Goal: Information Seeking & Learning: Find specific fact

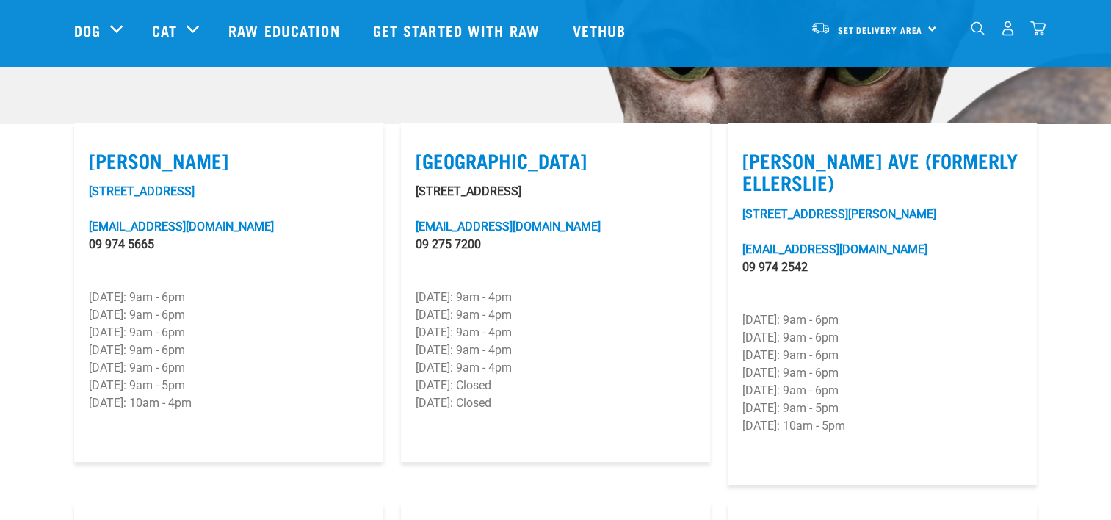
scroll to position [440, 0]
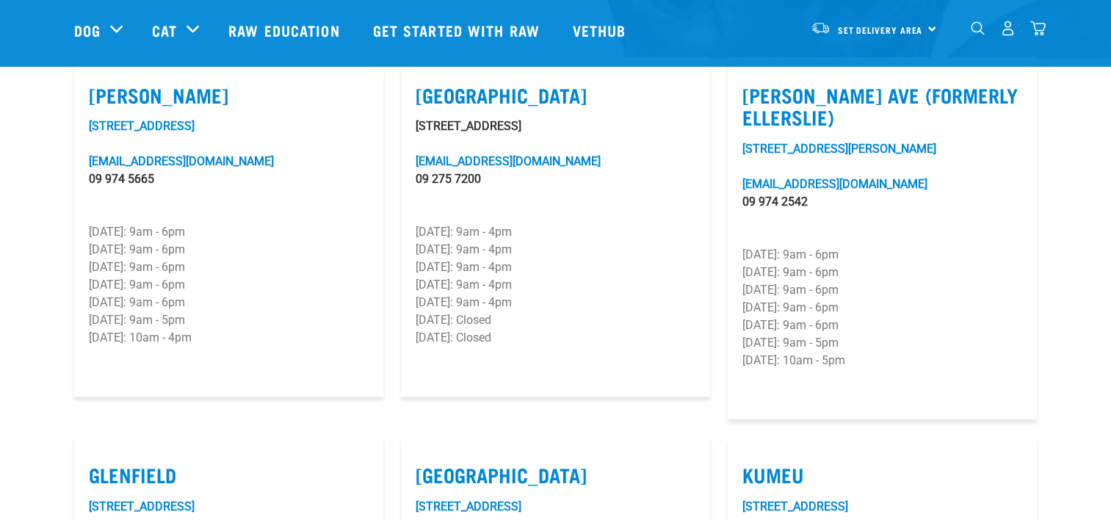
click at [131, 223] on p "[DATE]: 9am - 6pm" at bounding box center [229, 232] width 280 height 18
click at [455, 223] on p "[DATE]: 9am - 4pm" at bounding box center [555, 232] width 280 height 18
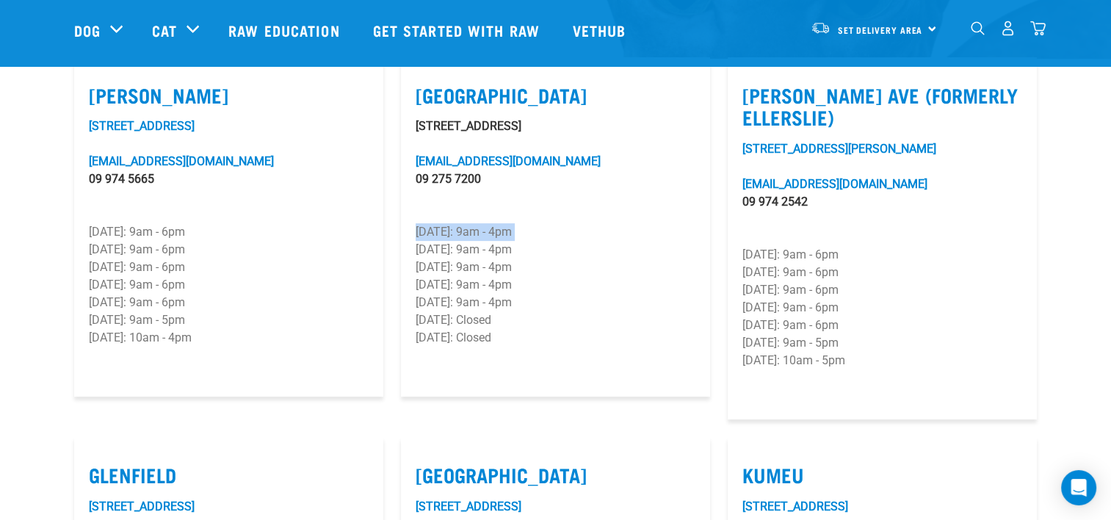
click at [455, 223] on p "[DATE]: 9am - 4pm" at bounding box center [555, 232] width 280 height 18
drag, startPoint x: 455, startPoint y: 217, endPoint x: 443, endPoint y: 231, distance: 18.8
click at [443, 241] on p "[DATE]: 9am - 4pm" at bounding box center [555, 250] width 280 height 18
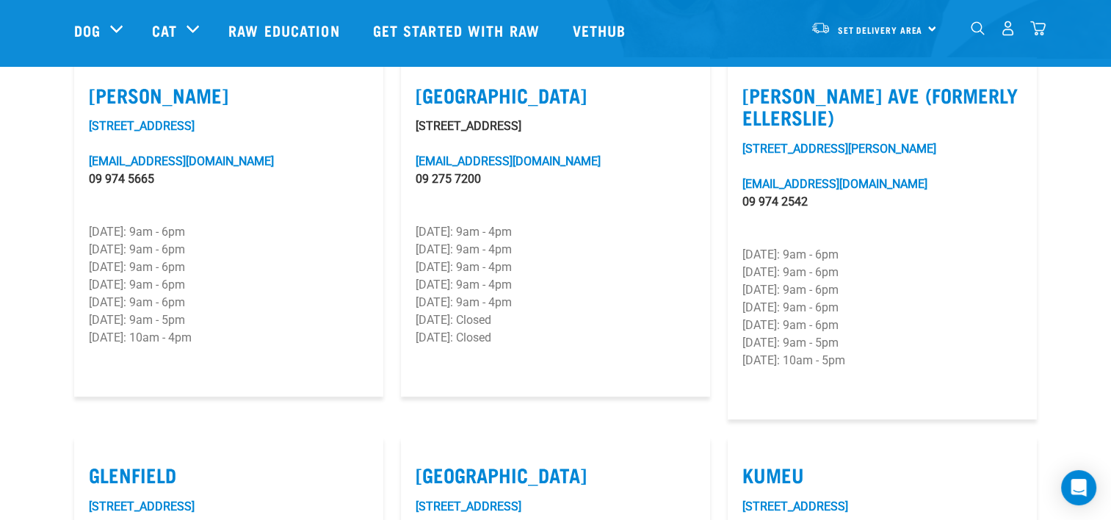
drag, startPoint x: 443, startPoint y: 231, endPoint x: 429, endPoint y: 258, distance: 29.9
click at [429, 276] on p "[DATE]: 9am - 4pm" at bounding box center [555, 285] width 280 height 18
